Goal: Entertainment & Leisure: Consume media (video, audio)

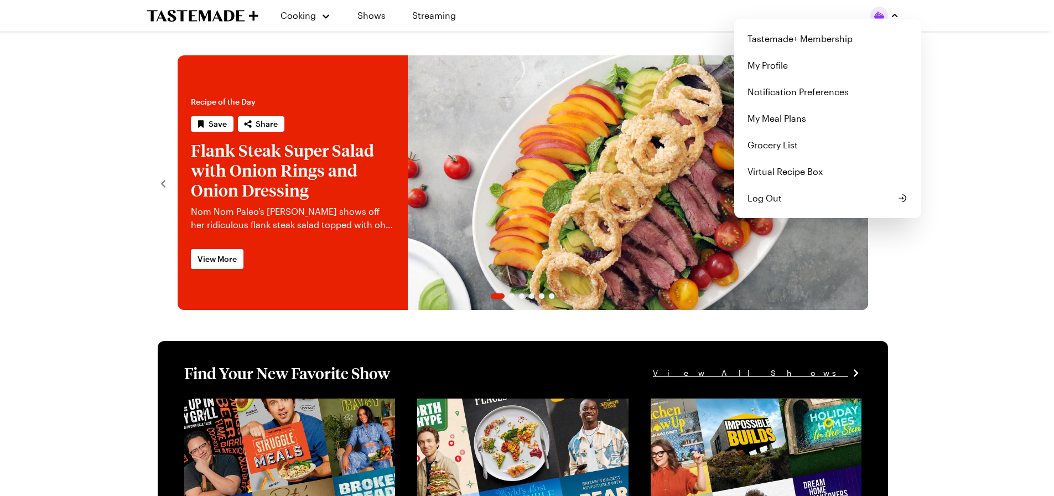
click at [884, 13] on img "button" at bounding box center [879, 16] width 18 height 18
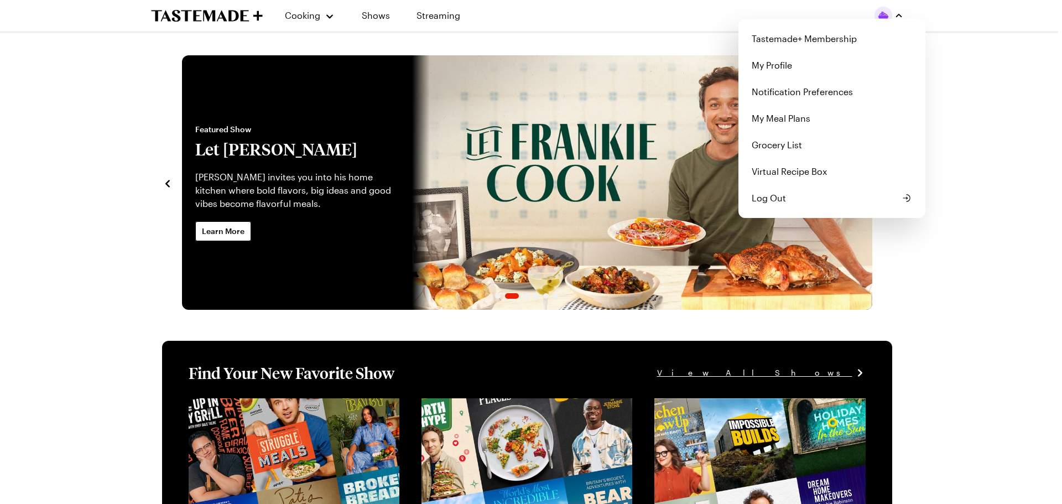
click at [332, 18] on div "Cooking Shows Streaming Tastemade+ Membership My Profile Notification Preferenc…" at bounding box center [527, 15] width 797 height 31
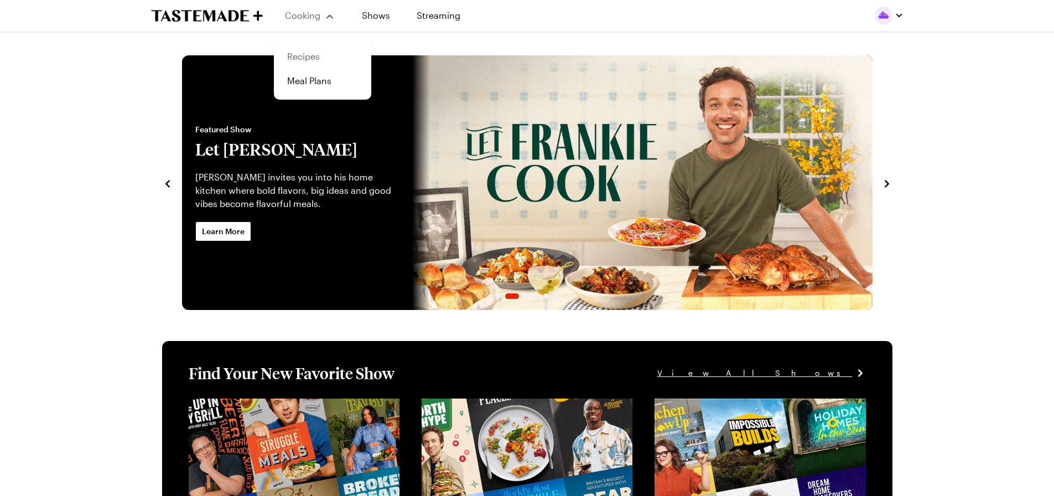
click at [305, 55] on link "Recipes" at bounding box center [322, 56] width 84 height 24
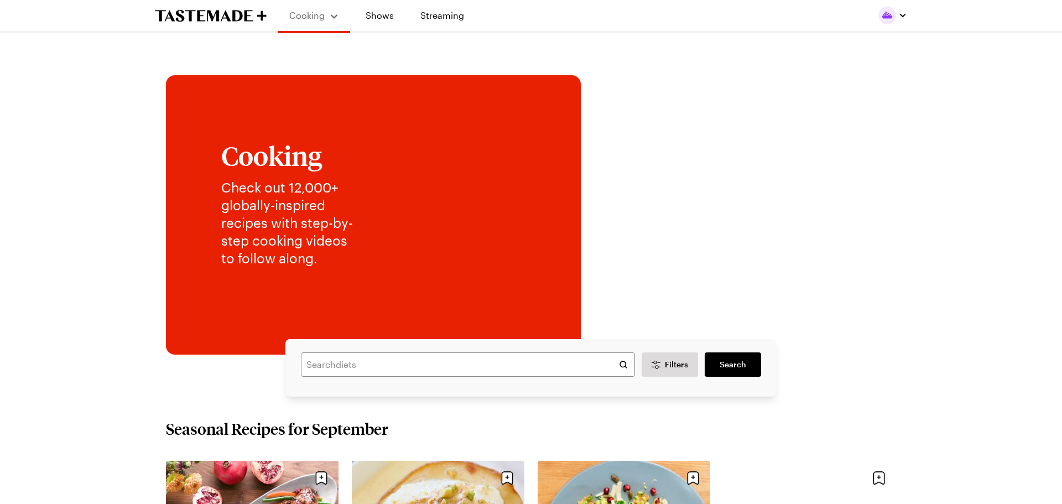
click at [891, 15] on img "button" at bounding box center [888, 16] width 18 height 18
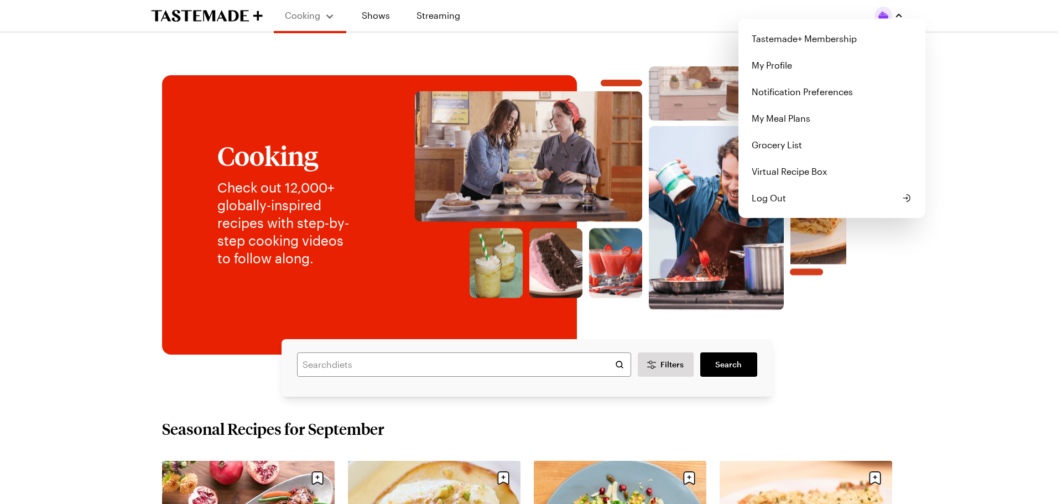
click at [773, 66] on link "My Profile" at bounding box center [832, 65] width 174 height 27
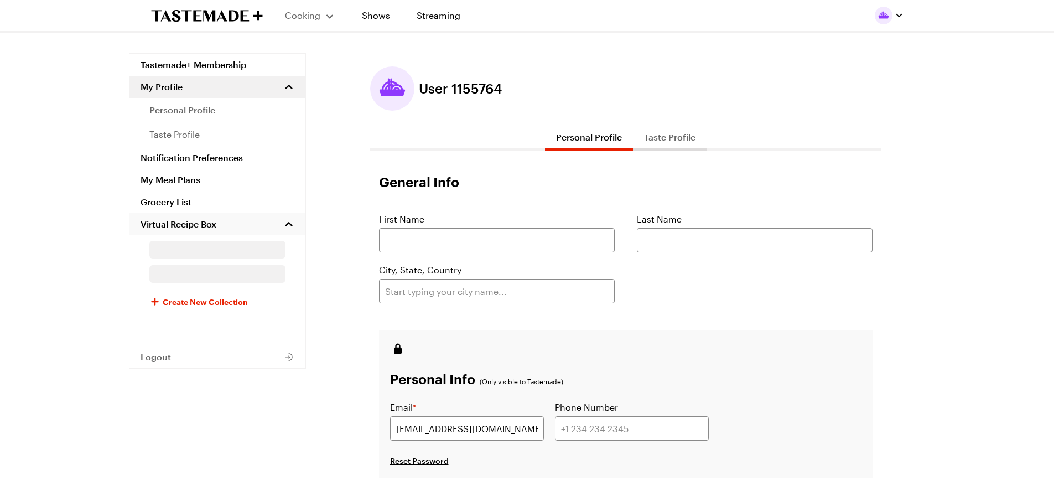
click at [184, 223] on span "Virtual Recipe Box" at bounding box center [179, 224] width 76 height 11
click at [175, 184] on link "My Meal Plans" at bounding box center [217, 180] width 176 height 22
drag, startPoint x: 175, startPoint y: 184, endPoint x: 152, endPoint y: 181, distance: 23.9
click at [152, 181] on link "My Meal Plans" at bounding box center [217, 180] width 176 height 22
click at [156, 179] on link "My Meal Plans" at bounding box center [217, 180] width 176 height 22
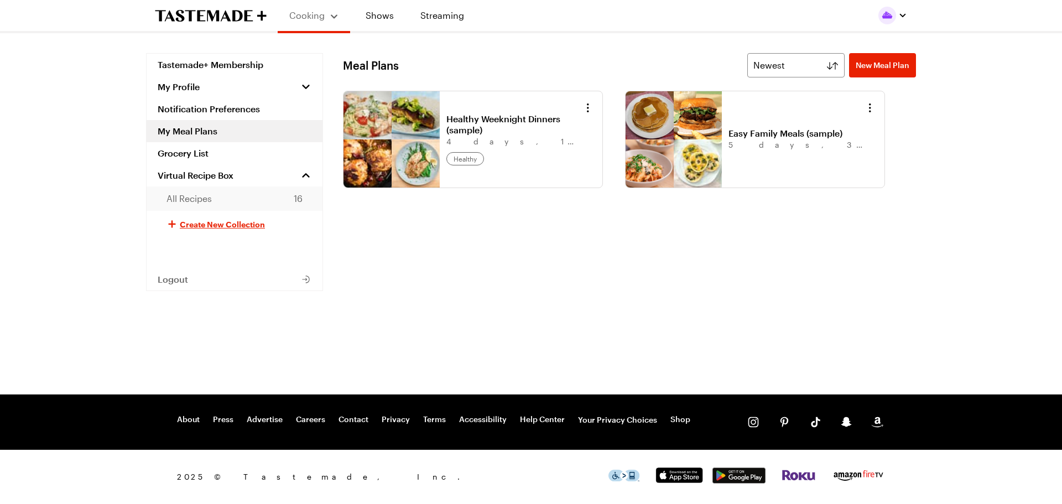
click at [179, 194] on span "All Recipes" at bounding box center [189, 198] width 45 height 13
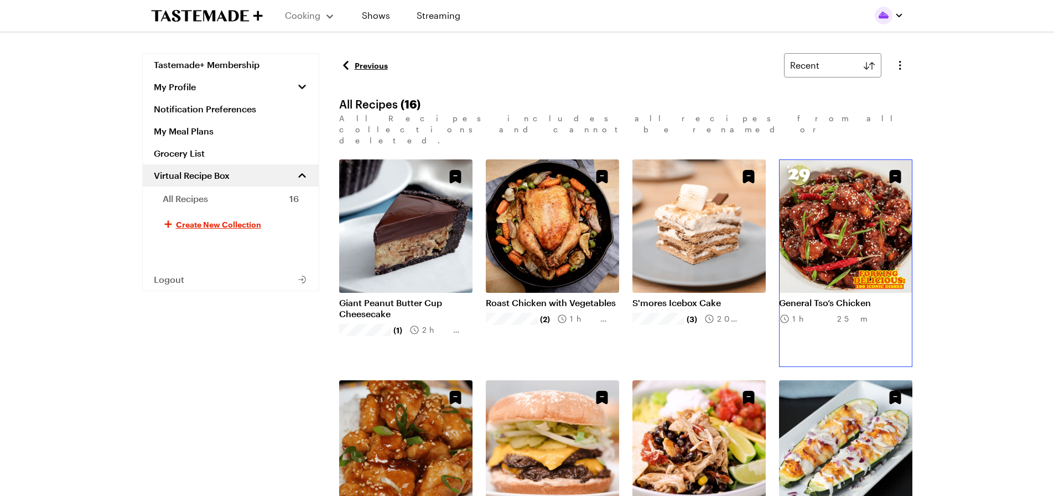
click at [857, 297] on link "General Tso’s Chicken" at bounding box center [845, 302] width 133 height 11
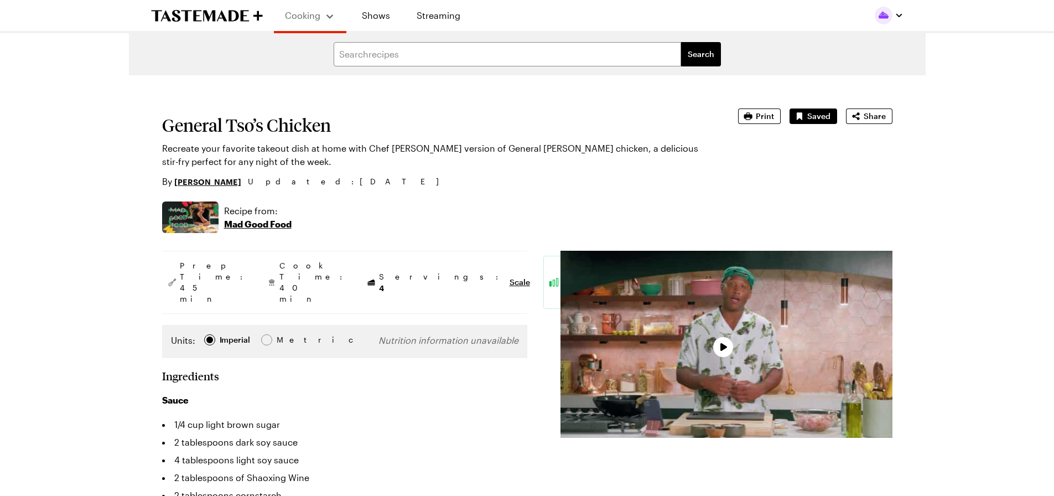
type textarea "x"
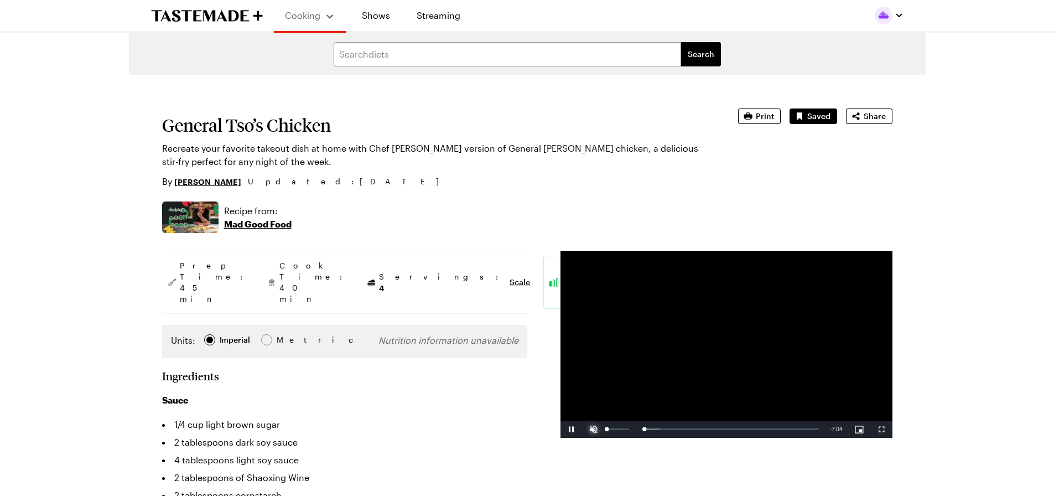
click at [593, 429] on span "Video Player" at bounding box center [594, 429] width 22 height 0
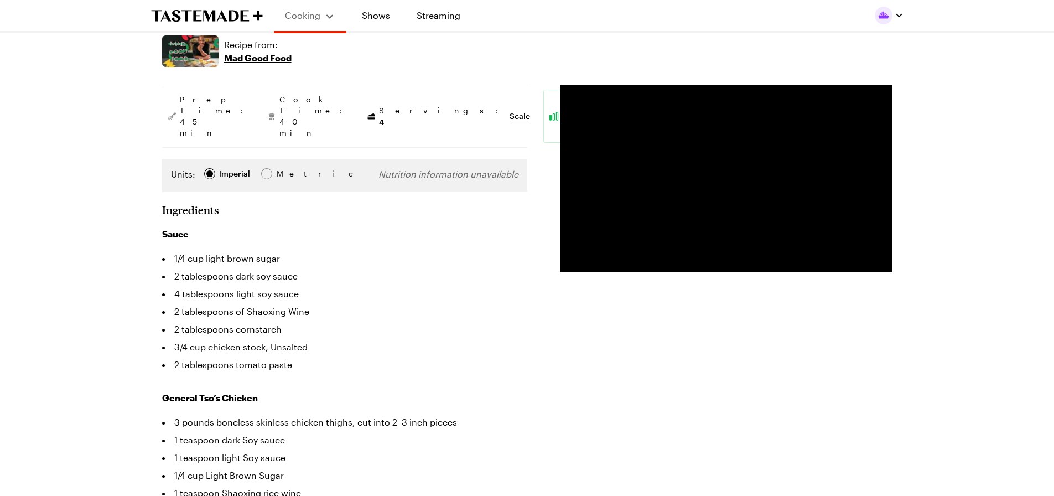
scroll to position [221, 0]
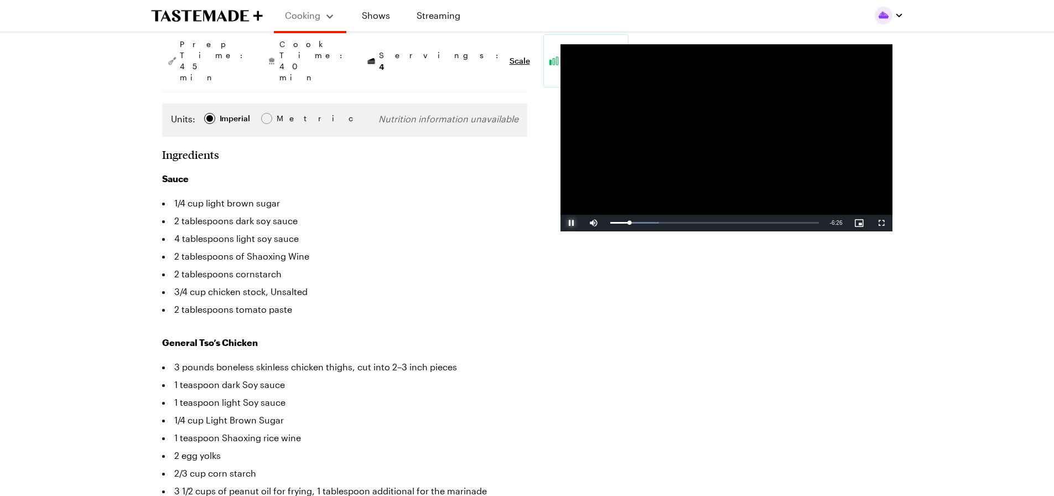
click at [570, 223] on span "Video Player" at bounding box center [571, 223] width 22 height 0
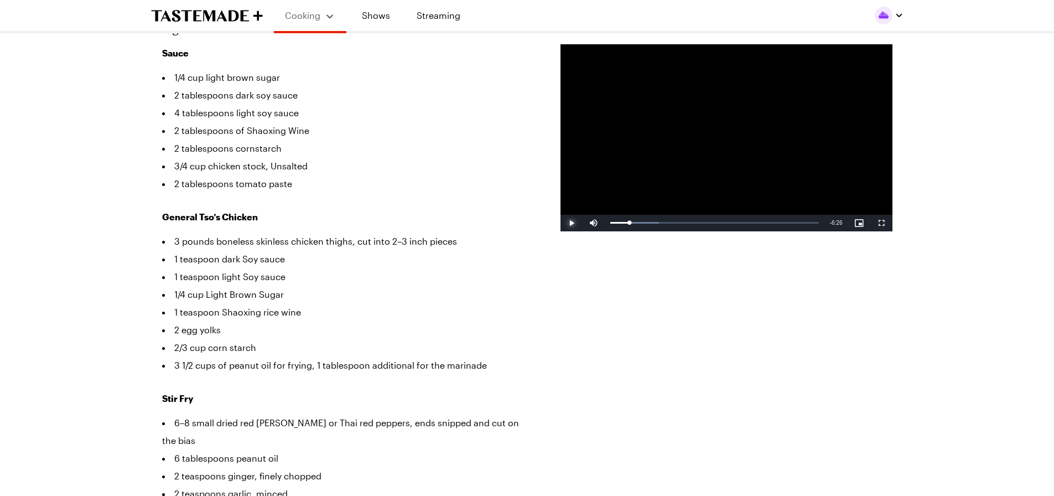
scroll to position [387, 0]
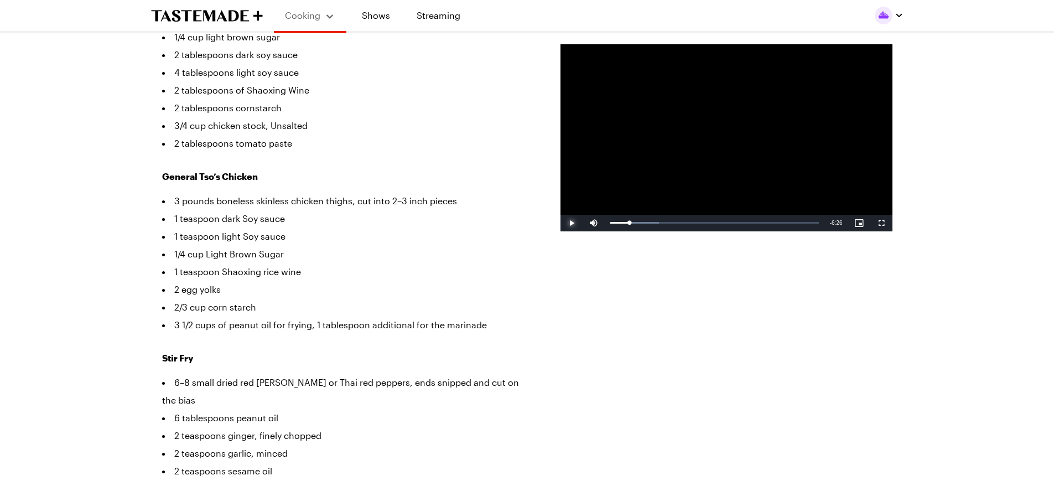
click at [571, 223] on span "Video Player" at bounding box center [571, 223] width 22 height 0
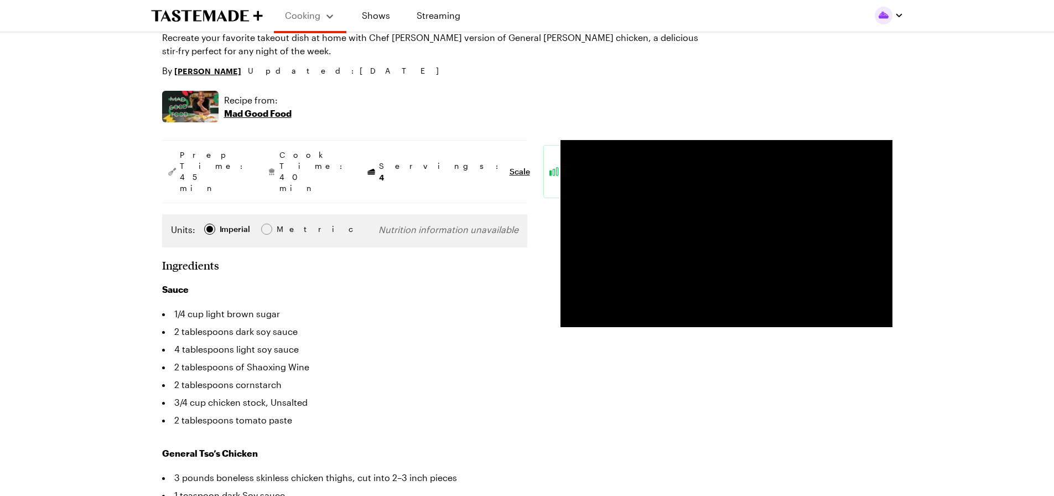
scroll to position [166, 0]
